Goal: Information Seeking & Learning: Learn about a topic

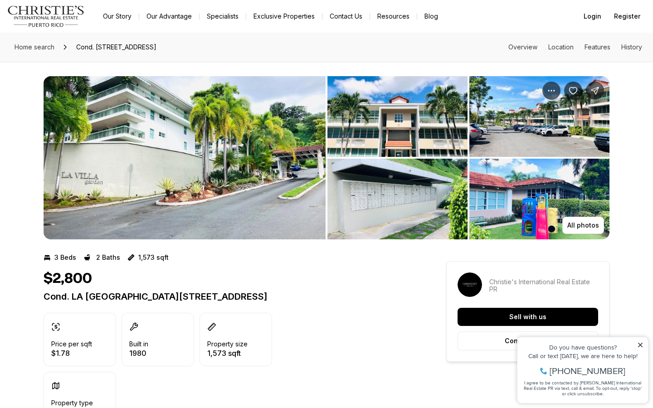
click at [541, 192] on img "View image gallery" at bounding box center [539, 199] width 140 height 81
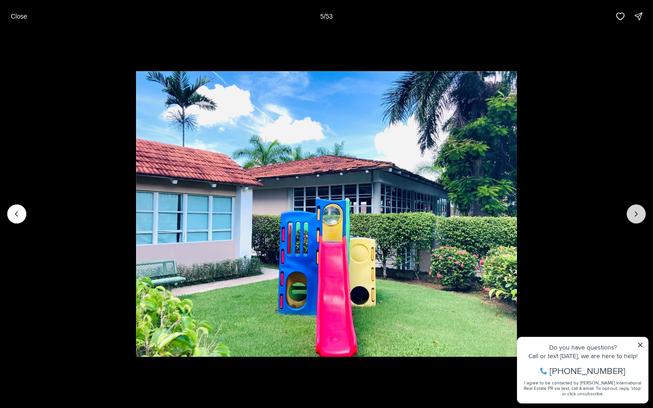
click at [637, 218] on icon "Next slide" at bounding box center [635, 213] width 9 height 9
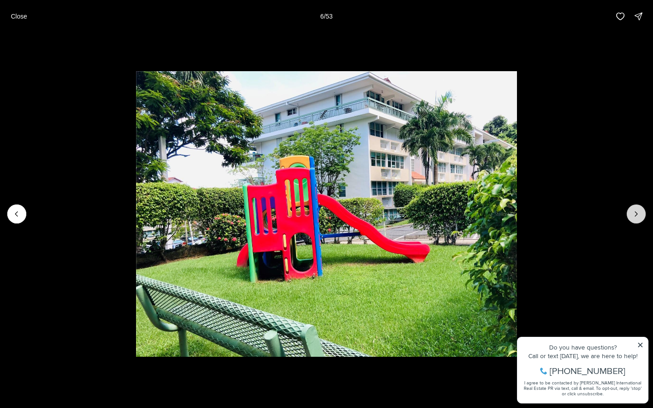
click at [637, 218] on icon "Next slide" at bounding box center [635, 213] width 9 height 9
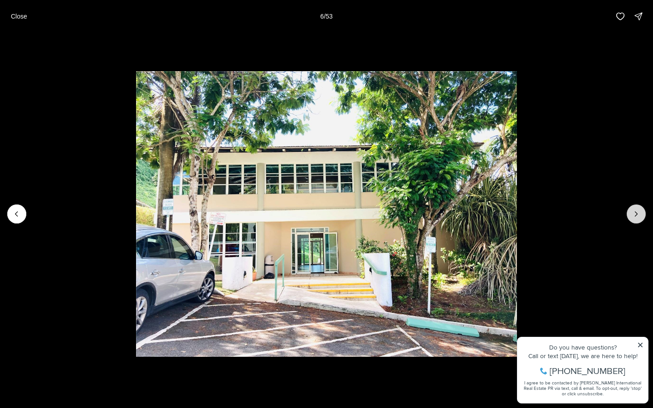
click at [637, 218] on icon "Next slide" at bounding box center [635, 213] width 9 height 9
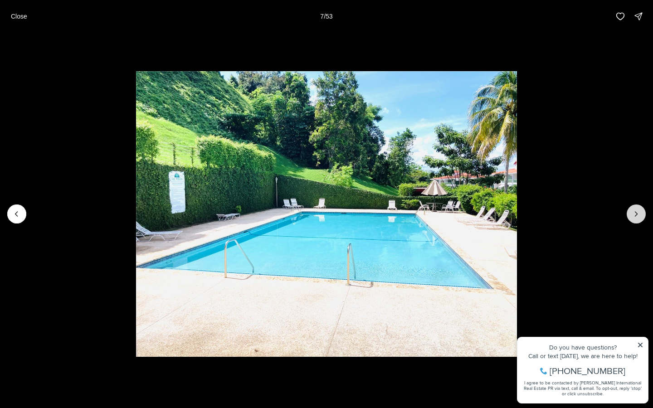
click at [637, 218] on icon "Next slide" at bounding box center [635, 213] width 9 height 9
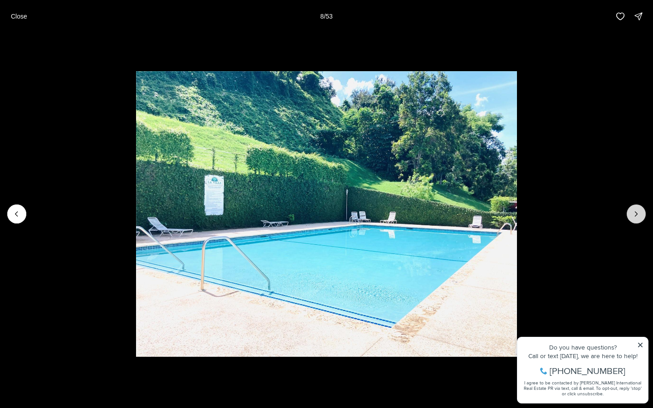
click at [637, 218] on icon "Next slide" at bounding box center [635, 213] width 9 height 9
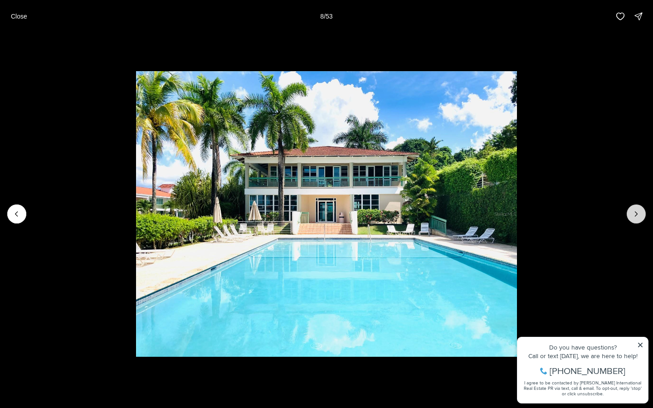
click at [637, 218] on icon "Next slide" at bounding box center [635, 213] width 9 height 9
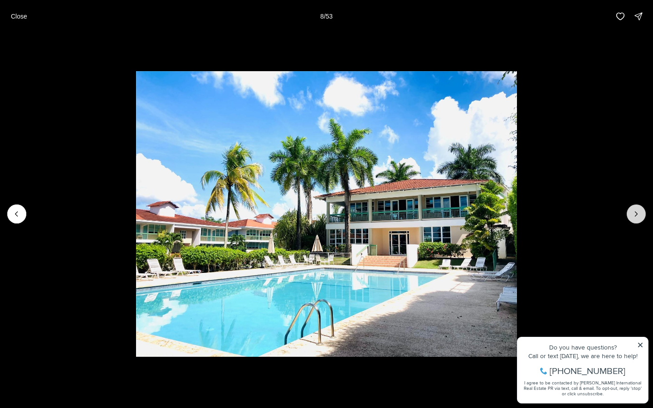
click at [637, 218] on icon "Next slide" at bounding box center [635, 213] width 9 height 9
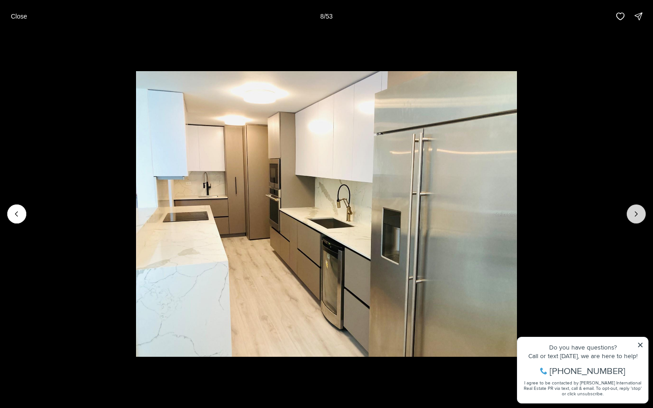
click at [637, 218] on icon "Next slide" at bounding box center [635, 213] width 9 height 9
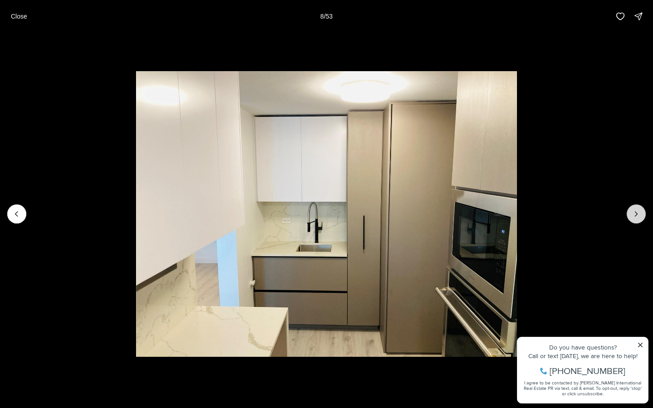
click at [637, 218] on icon "Next slide" at bounding box center [635, 213] width 9 height 9
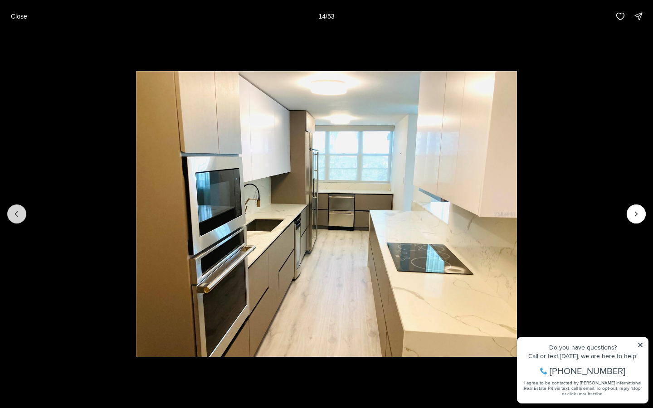
click at [20, 215] on icon "Previous slide" at bounding box center [16, 213] width 9 height 9
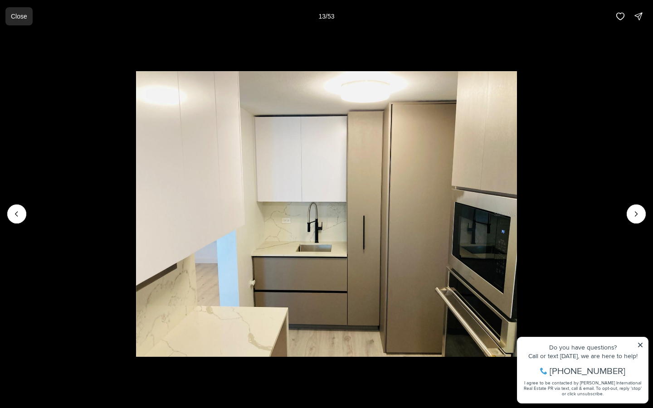
click at [18, 16] on p "Close" at bounding box center [19, 16] width 16 height 7
